Goal: Task Accomplishment & Management: Manage account settings

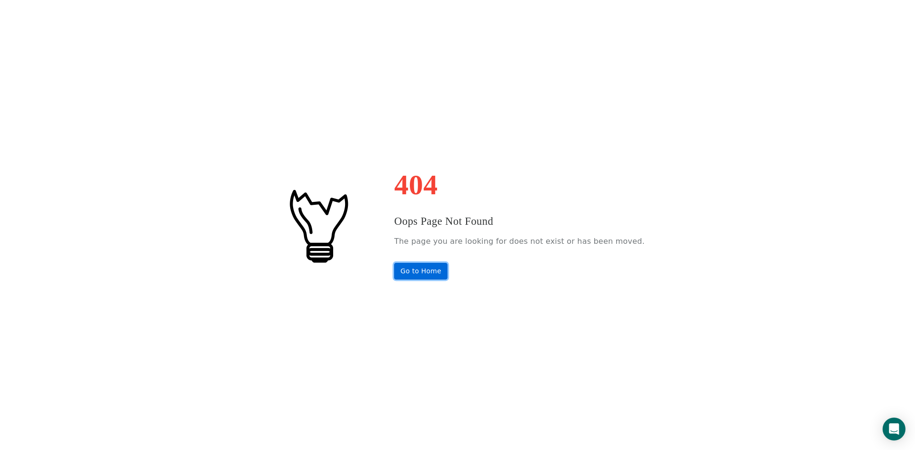
click at [440, 272] on link "Go to Home" at bounding box center [420, 271] width 53 height 17
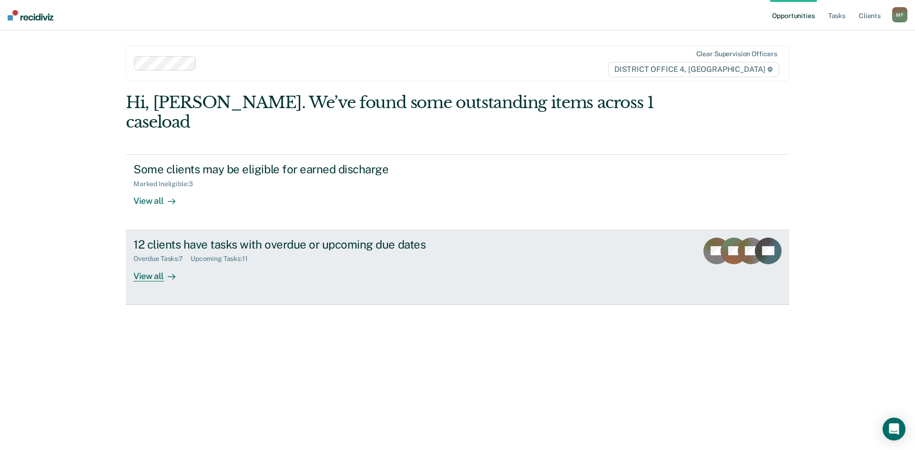
click at [397, 238] on div "12 clients have tasks with overdue or upcoming due dates" at bounding box center [300, 245] width 335 height 14
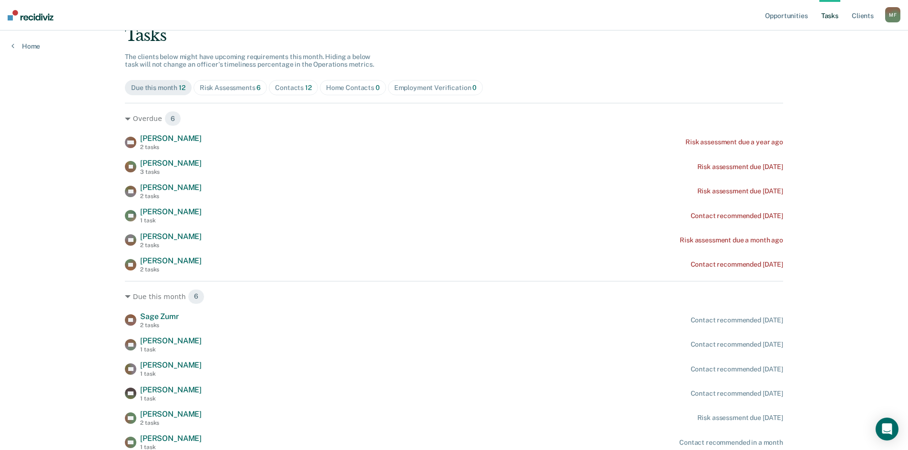
scroll to position [106, 0]
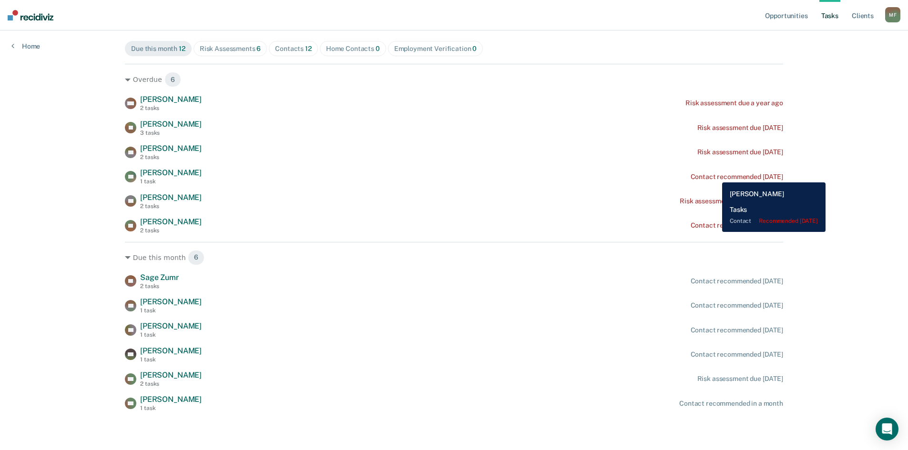
click at [715, 175] on div "Contact recommended 4 months ago" at bounding box center [737, 177] width 92 height 8
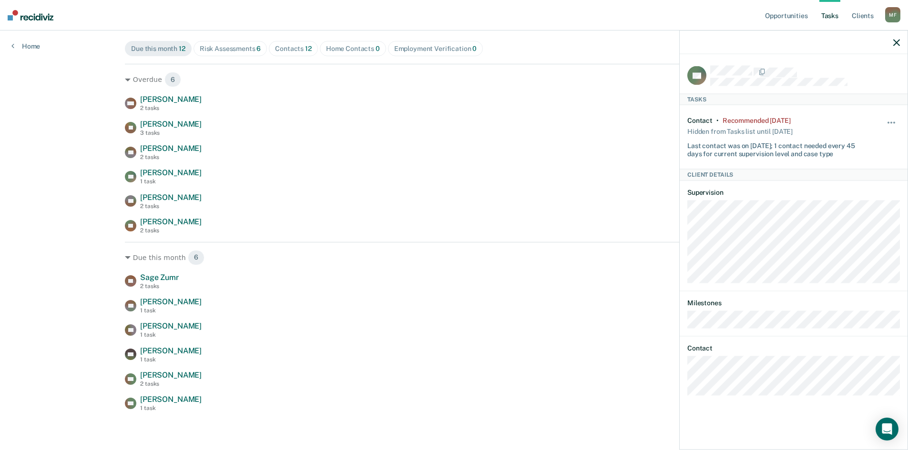
click at [57, 146] on div "Opportunities Tasks Client s Moran, Felipe M F Profile How it works Log Out Hom…" at bounding box center [454, 172] width 908 height 557
click at [899, 40] on icon "button" at bounding box center [896, 42] width 7 height 7
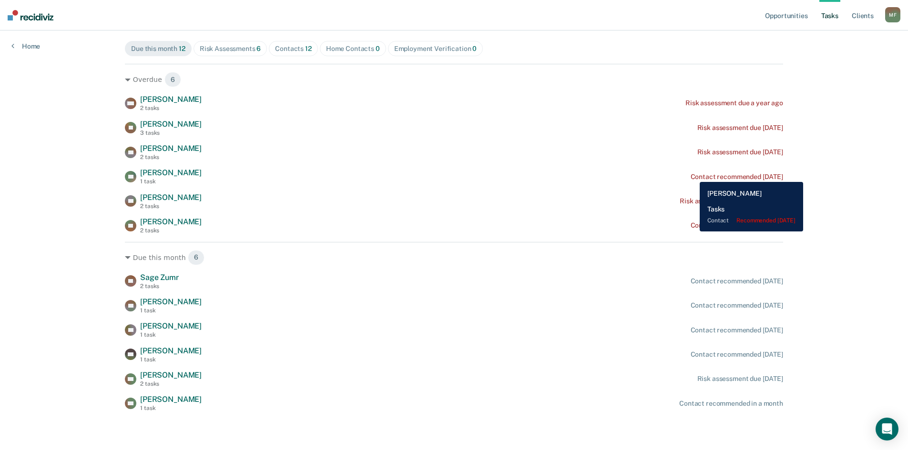
click at [693, 175] on div "Contact recommended 4 months ago" at bounding box center [737, 177] width 92 height 8
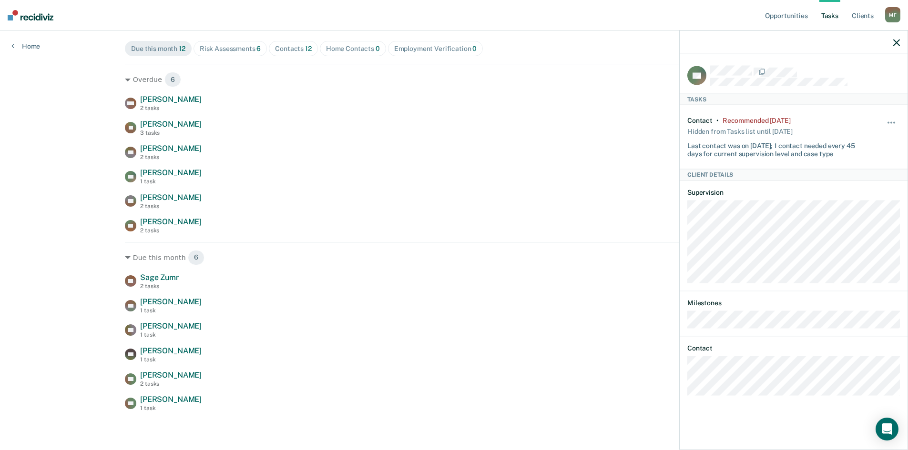
click at [889, 117] on div "Hide from tasks list for... 7 days 30 days 90 days" at bounding box center [892, 136] width 16 height 41
click at [889, 121] on button "button" at bounding box center [892, 127] width 16 height 15
click at [878, 199] on button "90 days" at bounding box center [865, 198] width 69 height 15
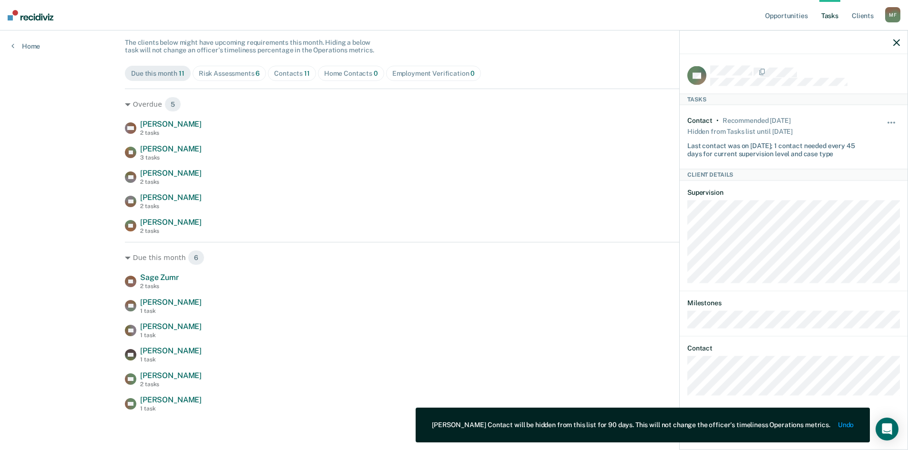
scroll to position [82, 0]
click at [143, 119] on div "Overdue 5 WN William Nesom 2 tasks Risk assessment due a year ago JC Jacob Capl…" at bounding box center [454, 162] width 658 height 146
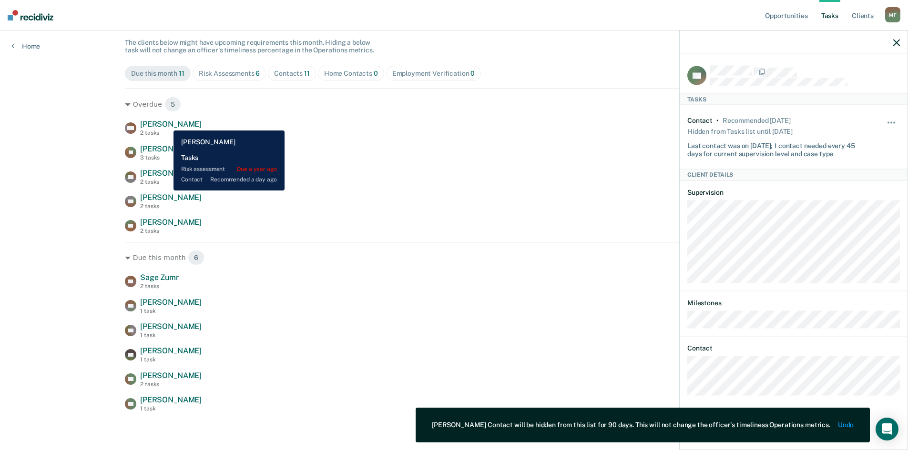
click at [166, 123] on span "William Nesom" at bounding box center [170, 124] width 61 height 9
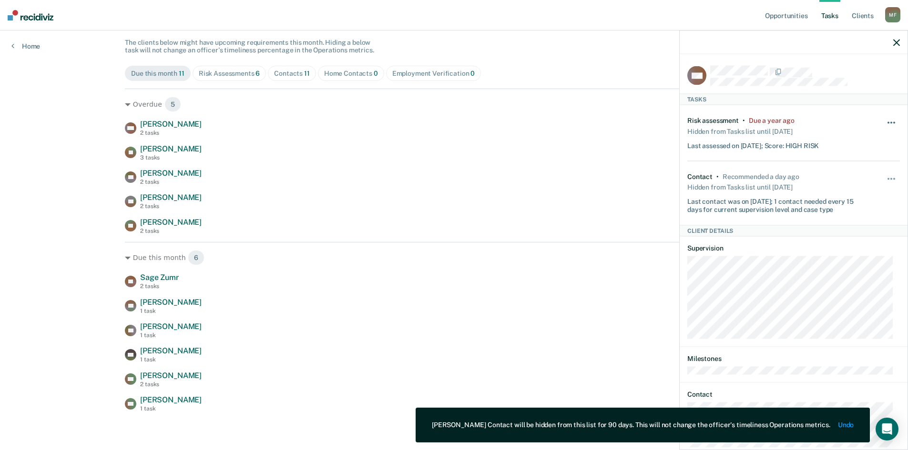
click at [889, 122] on button "button" at bounding box center [892, 127] width 16 height 15
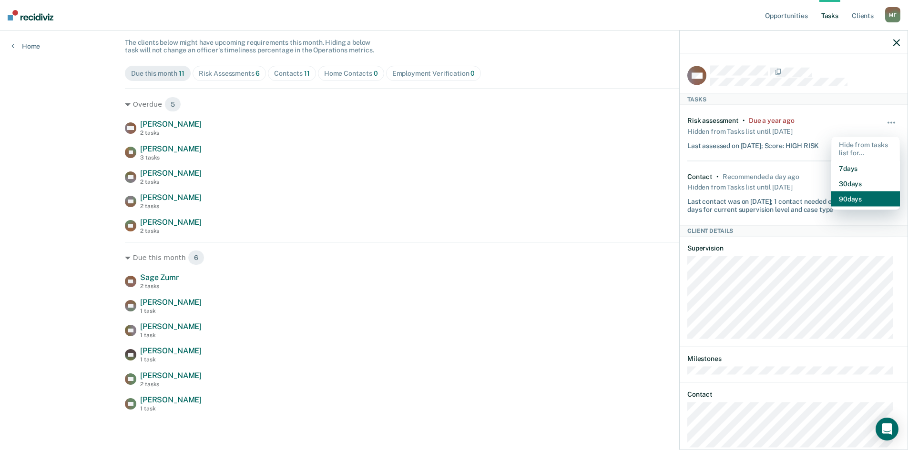
click at [853, 199] on button "90 days" at bounding box center [865, 198] width 69 height 15
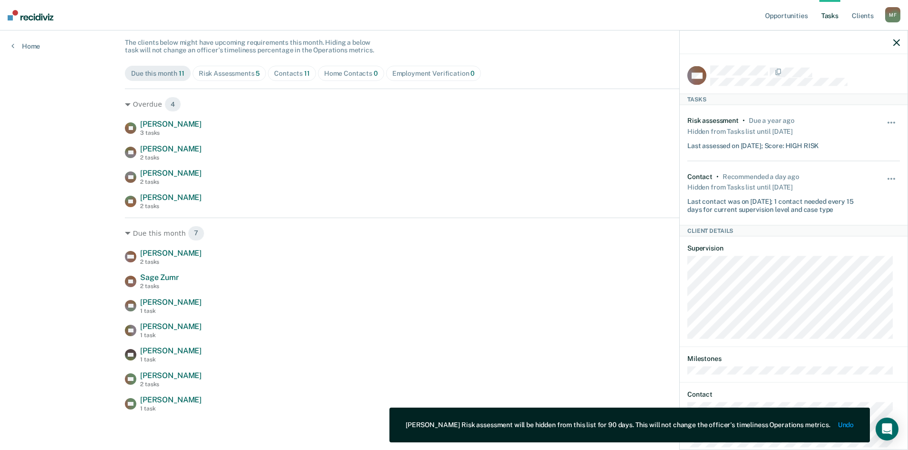
click at [33, 212] on div "Opportunities Tasks Client s Moran, Felipe M F Profile How it works Log Out Hom…" at bounding box center [454, 184] width 908 height 532
click at [896, 41] on icon "button" at bounding box center [896, 42] width 7 height 7
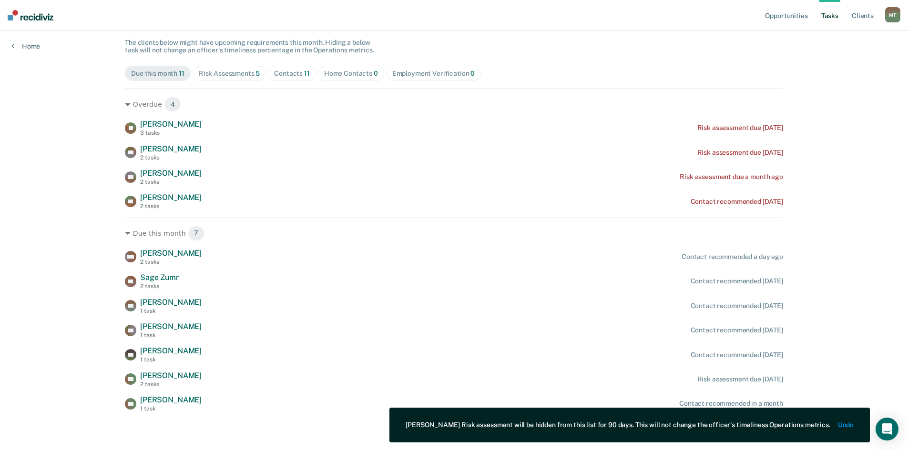
click at [47, 193] on div "Opportunities Tasks Client s Moran, Felipe M F Profile How it works Log Out Hom…" at bounding box center [454, 184] width 908 height 532
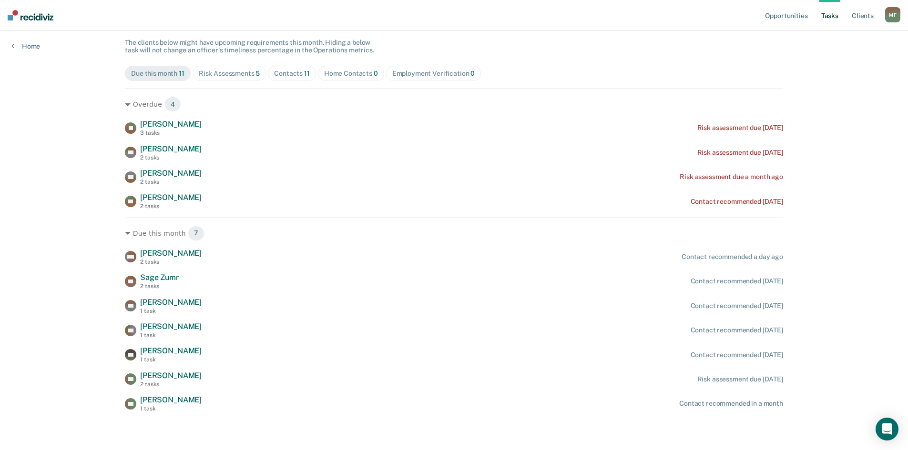
click at [45, 240] on div "Opportunities Tasks Client s Moran, Felipe M F Profile How it works Log Out Hom…" at bounding box center [454, 184] width 908 height 532
drag, startPoint x: 19, startPoint y: 194, endPoint x: 128, endPoint y: 43, distance: 186.0
click at [21, 192] on div "Opportunities Tasks Client s Moran, Felipe M F Profile How it works Log Out Hom…" at bounding box center [454, 184] width 908 height 532
